Goal: Task Accomplishment & Management: Complete application form

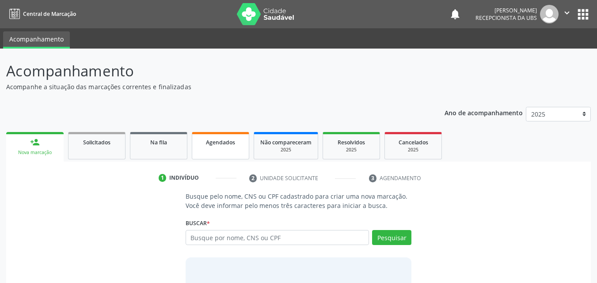
click at [227, 136] on link "Agendados" at bounding box center [220, 145] width 57 height 27
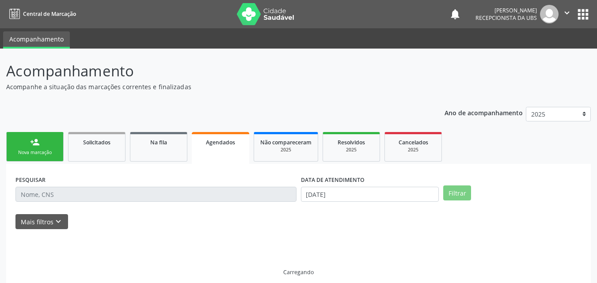
scroll to position [8, 0]
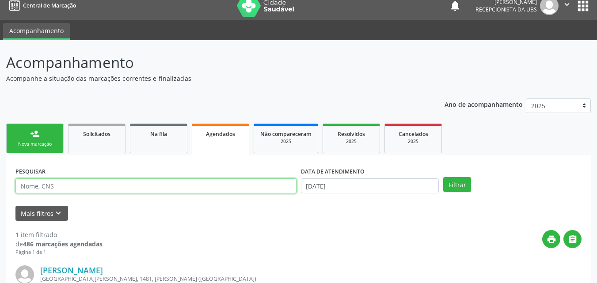
click at [208, 186] on input "text" at bounding box center [155, 185] width 281 height 15
type input "[PERSON_NAME]"
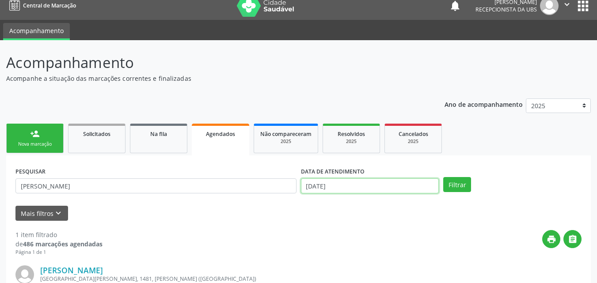
click at [352, 187] on input "[DATE]" at bounding box center [370, 185] width 138 height 15
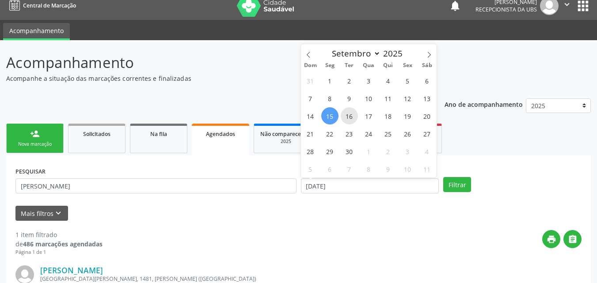
click at [349, 118] on span "16" at bounding box center [349, 115] width 17 height 17
type input "[DATE]"
click at [349, 118] on span "16" at bounding box center [349, 115] width 17 height 17
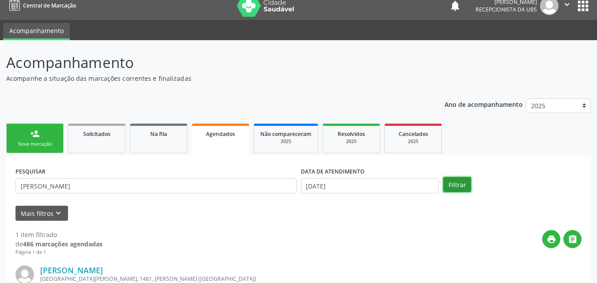
click at [468, 191] on button "Filtrar" at bounding box center [457, 184] width 28 height 15
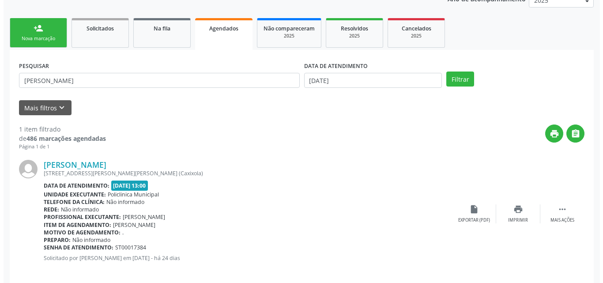
scroll to position [124, 0]
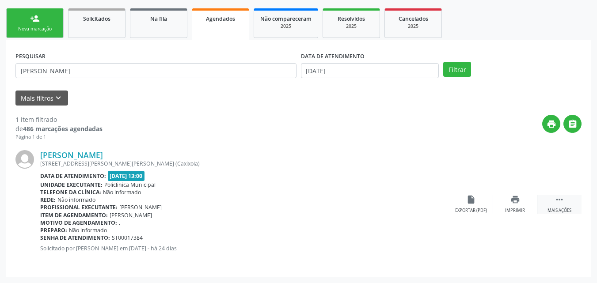
click at [554, 210] on div "Mais ações" at bounding box center [559, 211] width 24 height 6
click at [473, 203] on icon "cancel" at bounding box center [471, 200] width 10 height 10
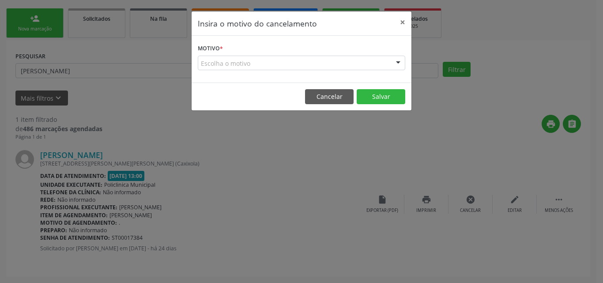
click at [303, 66] on div "Escolha o motivo" at bounding box center [302, 63] width 208 height 15
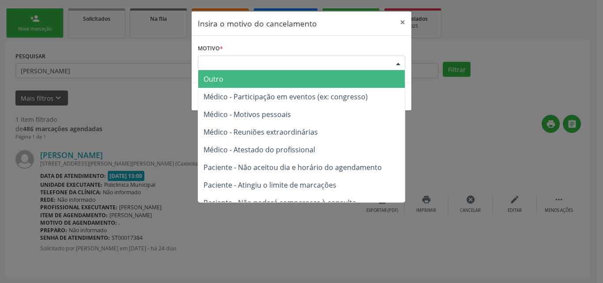
click at [301, 80] on span "Outro" at bounding box center [301, 79] width 207 height 18
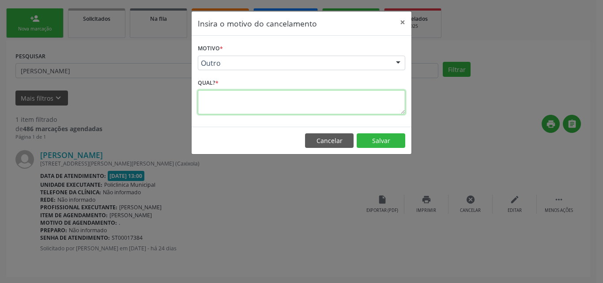
click at [322, 100] on textarea at bounding box center [302, 102] width 208 height 24
type textarea "."
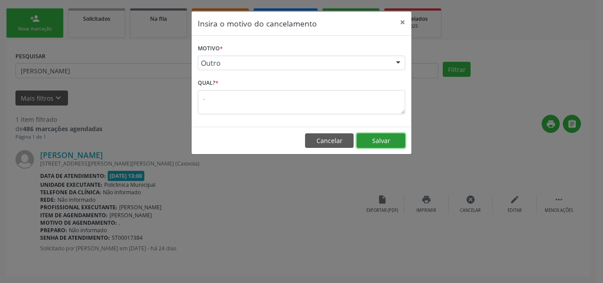
click at [400, 145] on button "Salvar" at bounding box center [381, 140] width 49 height 15
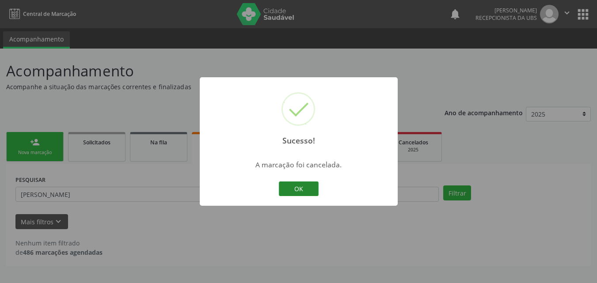
scroll to position [0, 0]
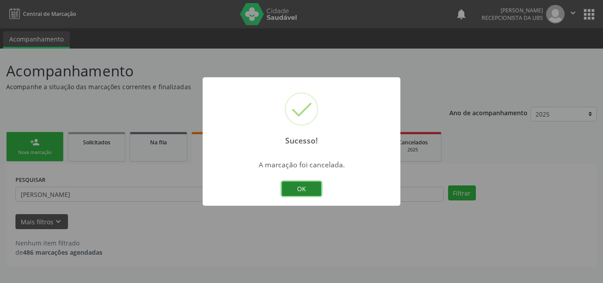
click at [299, 189] on button "OK" at bounding box center [302, 189] width 40 height 15
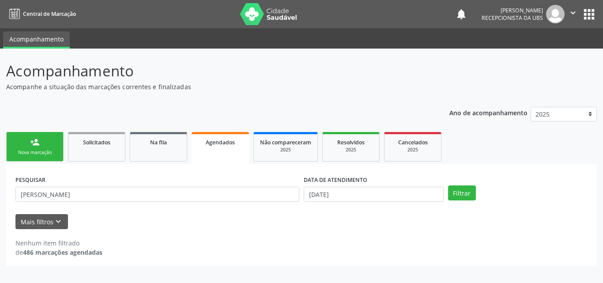
click at [42, 153] on div "Nova marcação" at bounding box center [35, 152] width 44 height 7
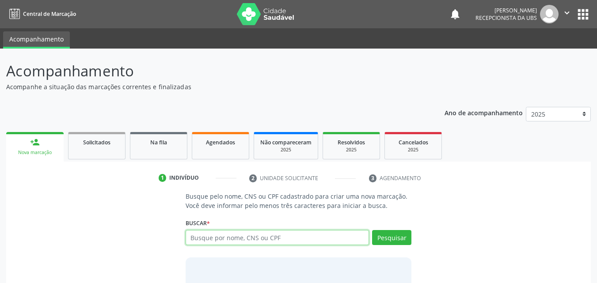
click at [241, 241] on input "text" at bounding box center [278, 237] width 184 height 15
type input "700509518169756"
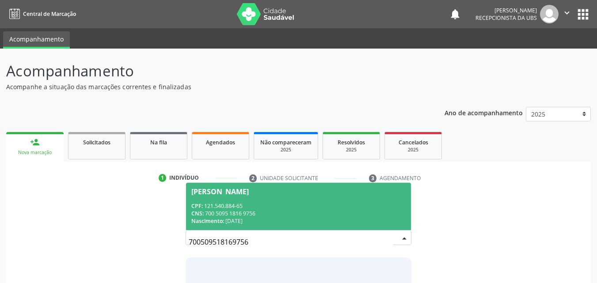
click at [240, 198] on span "[PERSON_NAME] CPF: 121.540.884-65 CNS: 700 5095 1816 9756 Nascimento: [DATE]" at bounding box center [298, 206] width 225 height 47
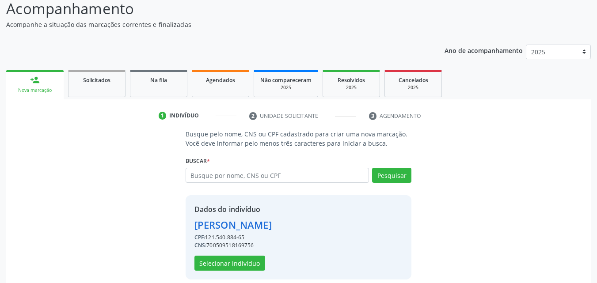
scroll to position [71, 0]
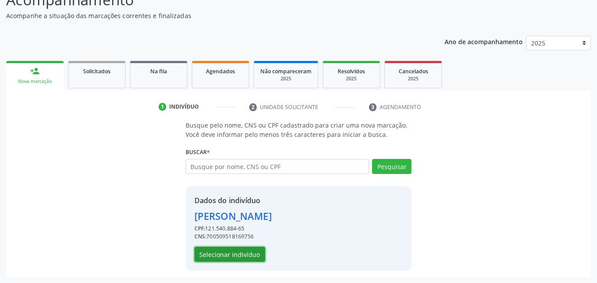
click at [232, 256] on button "Selecionar indivíduo" at bounding box center [229, 254] width 71 height 15
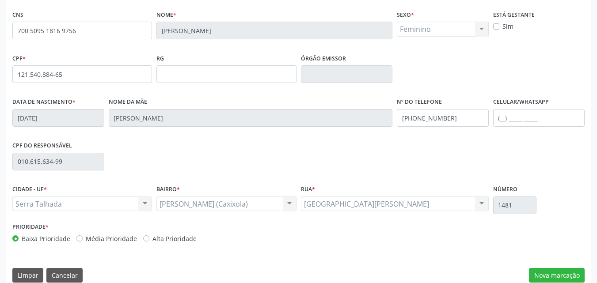
scroll to position [196, 0]
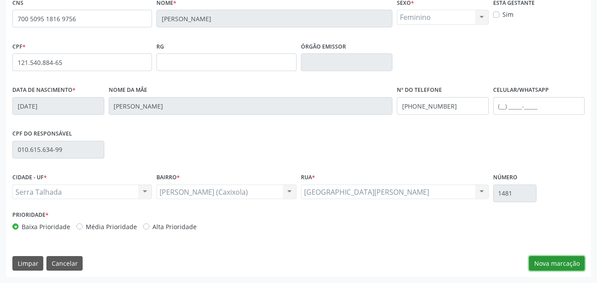
click at [552, 264] on button "Nova marcação" at bounding box center [557, 263] width 56 height 15
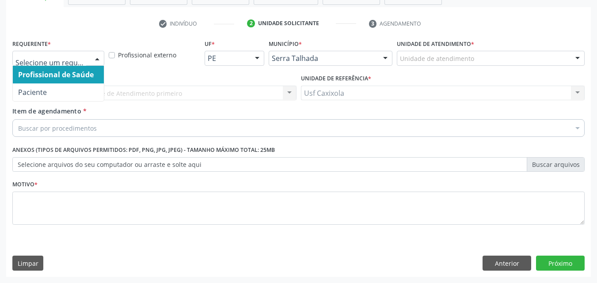
click at [90, 58] on div "Profissional de Saúde Paciente Nenhum resultado encontrado para: " " Não há nen…" at bounding box center [58, 58] width 92 height 15
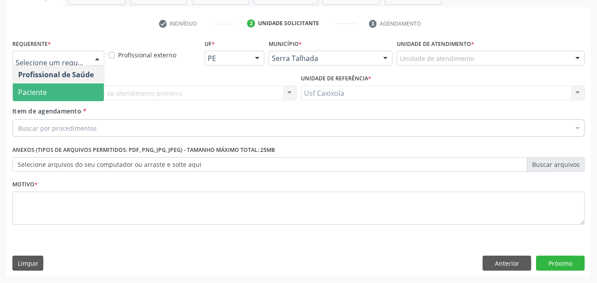
click at [92, 87] on span "Paciente" at bounding box center [58, 92] width 91 height 18
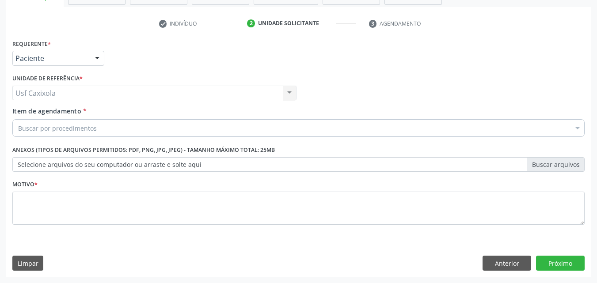
click at [100, 126] on div "Buscar por procedimentos" at bounding box center [298, 128] width 572 height 18
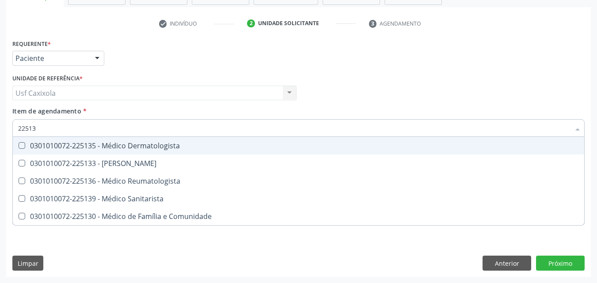
type input "225133"
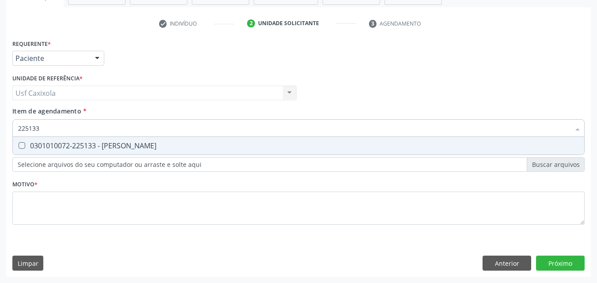
click at [103, 145] on div "0301010072-225133 - [PERSON_NAME]" at bounding box center [298, 145] width 560 height 7
checkbox Psiquiatra "true"
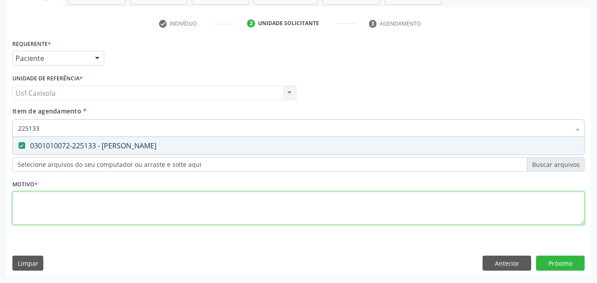
click at [102, 197] on div "Requerente * Paciente Profissional de Saúde Paciente Nenhum resultado encontrad…" at bounding box center [298, 137] width 572 height 200
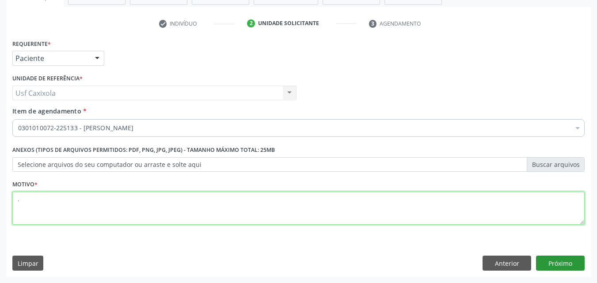
type textarea "."
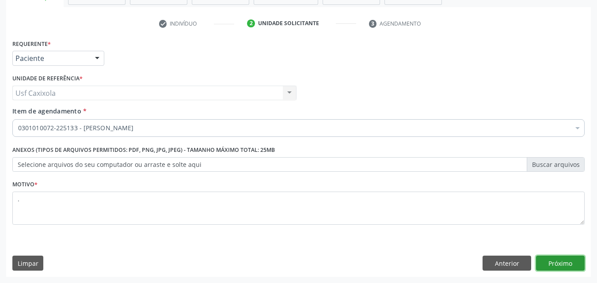
click at [553, 265] on button "Próximo" at bounding box center [560, 263] width 49 height 15
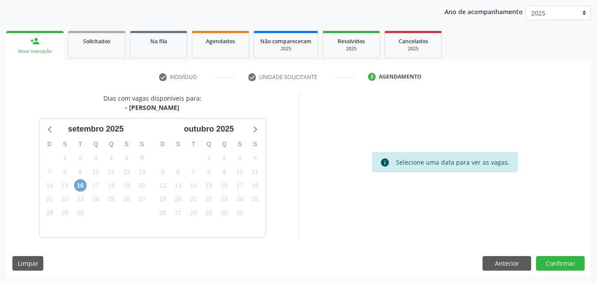
click at [80, 183] on span "16" at bounding box center [80, 185] width 12 height 12
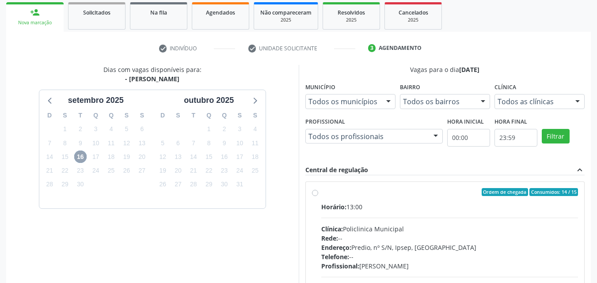
scroll to position [145, 0]
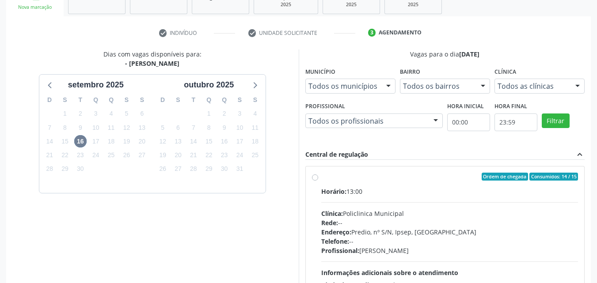
click at [321, 178] on label "Ordem de chegada Consumidos: 14 / 15 Horário: 13:00 Clínica: Policlinica Munici…" at bounding box center [449, 241] width 257 height 136
click at [318, 178] on input "Ordem de chegada Consumidos: 14 / 15 Horário: 13:00 Clínica: Policlinica Munici…" at bounding box center [315, 177] width 6 height 8
radio input "true"
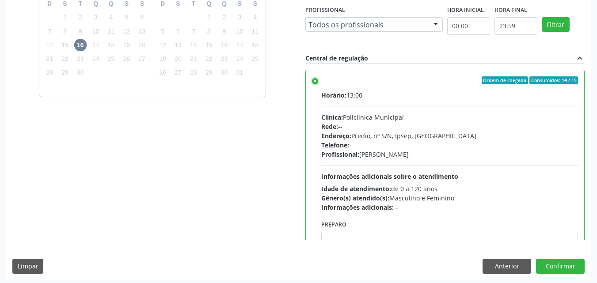
scroll to position [245, 0]
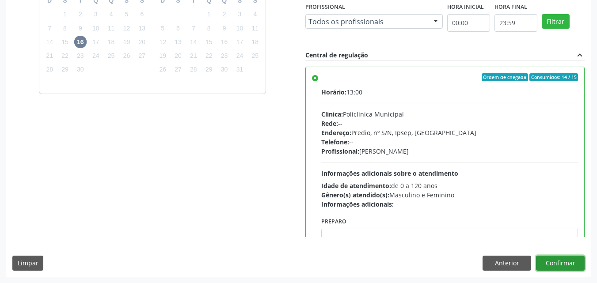
click at [563, 263] on button "Confirmar" at bounding box center [560, 263] width 49 height 15
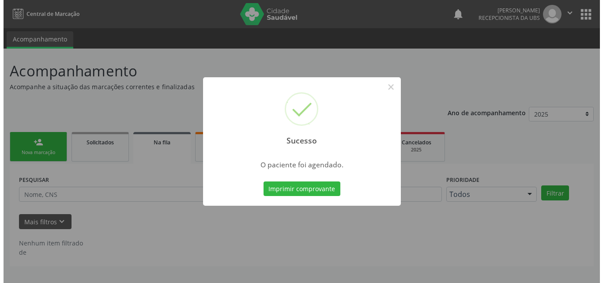
scroll to position [0, 0]
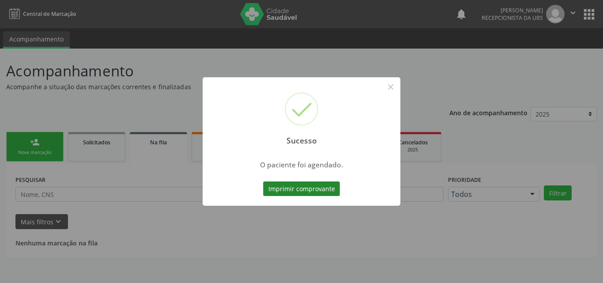
click at [334, 190] on button "Imprimir comprovante" at bounding box center [301, 189] width 77 height 15
